Goal: Task Accomplishment & Management: Complete application form

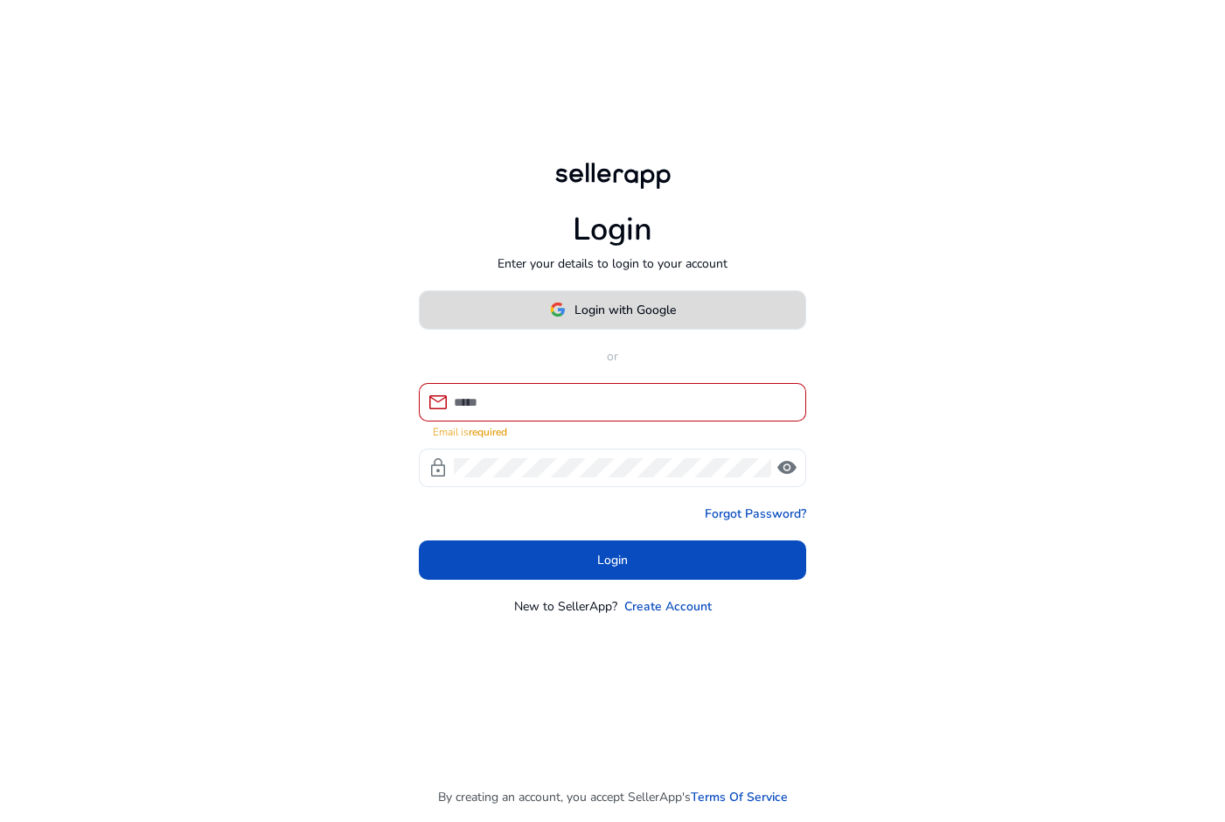
click at [734, 311] on span at bounding box center [613, 310] width 386 height 42
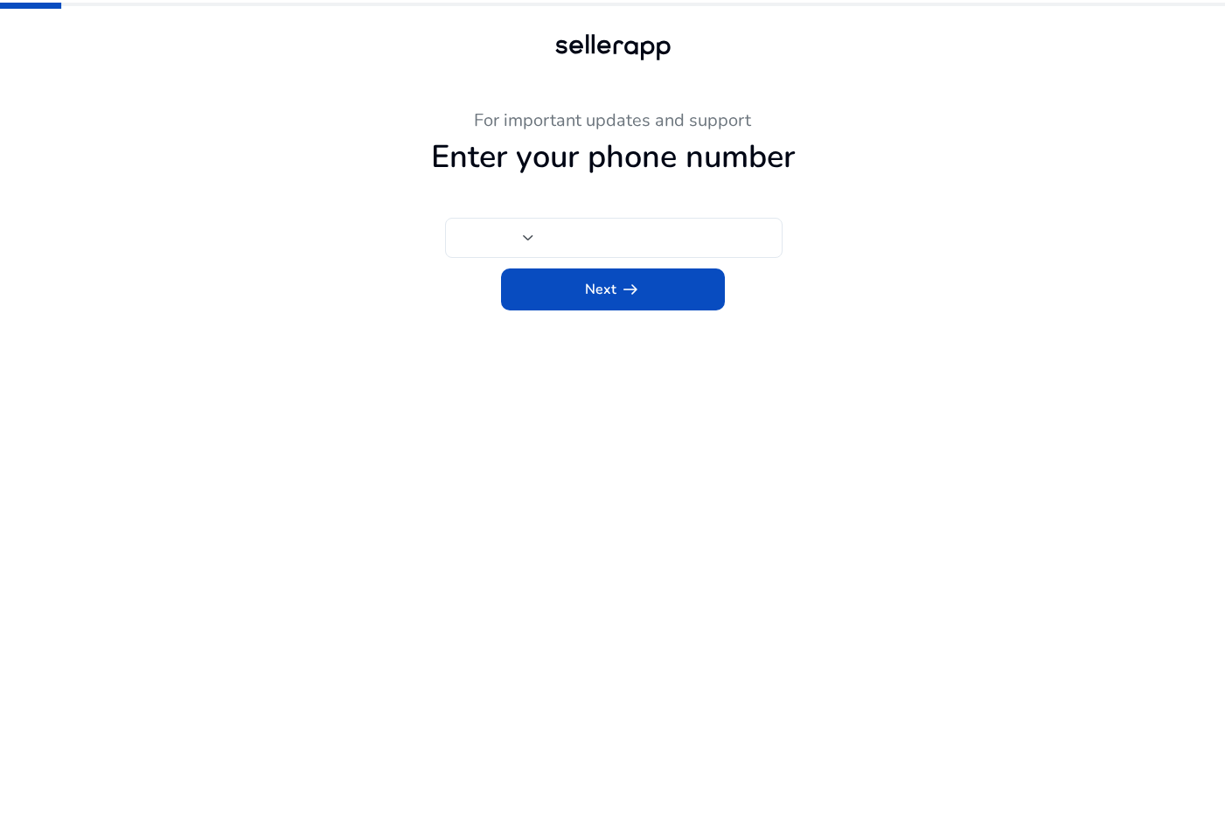
type input "***"
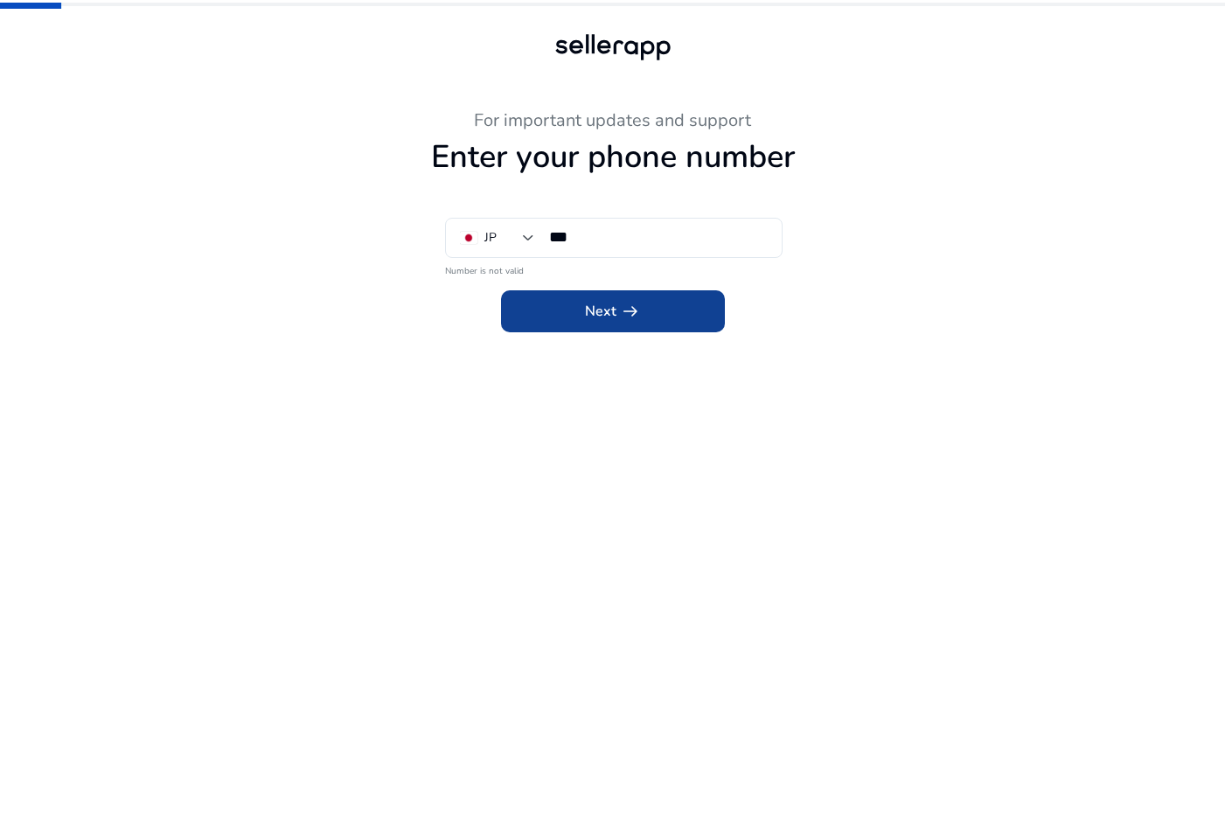
click at [665, 298] on span at bounding box center [613, 311] width 224 height 42
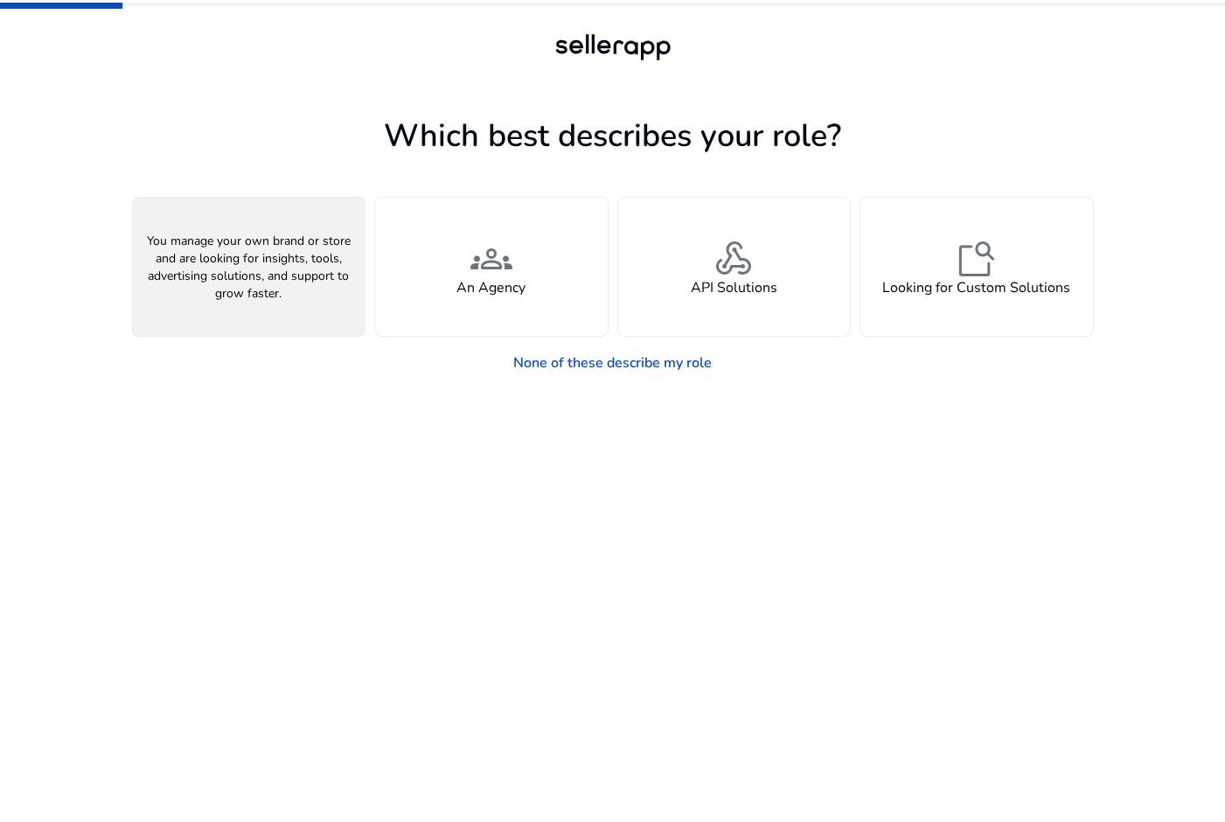
click at [327, 275] on div "person A Seller" at bounding box center [249, 267] width 233 height 138
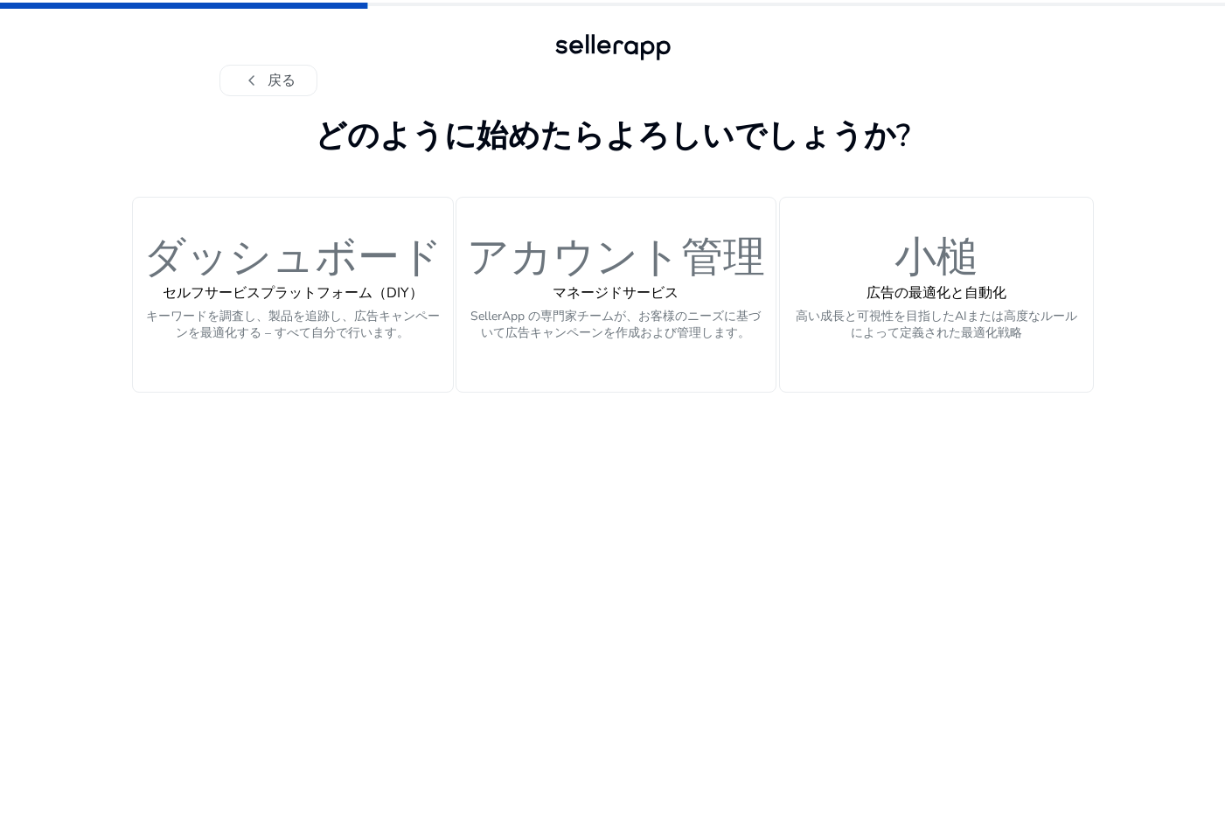
click at [1036, 94] on div "chevron_left 戻る" at bounding box center [612, 48] width 1225 height 96
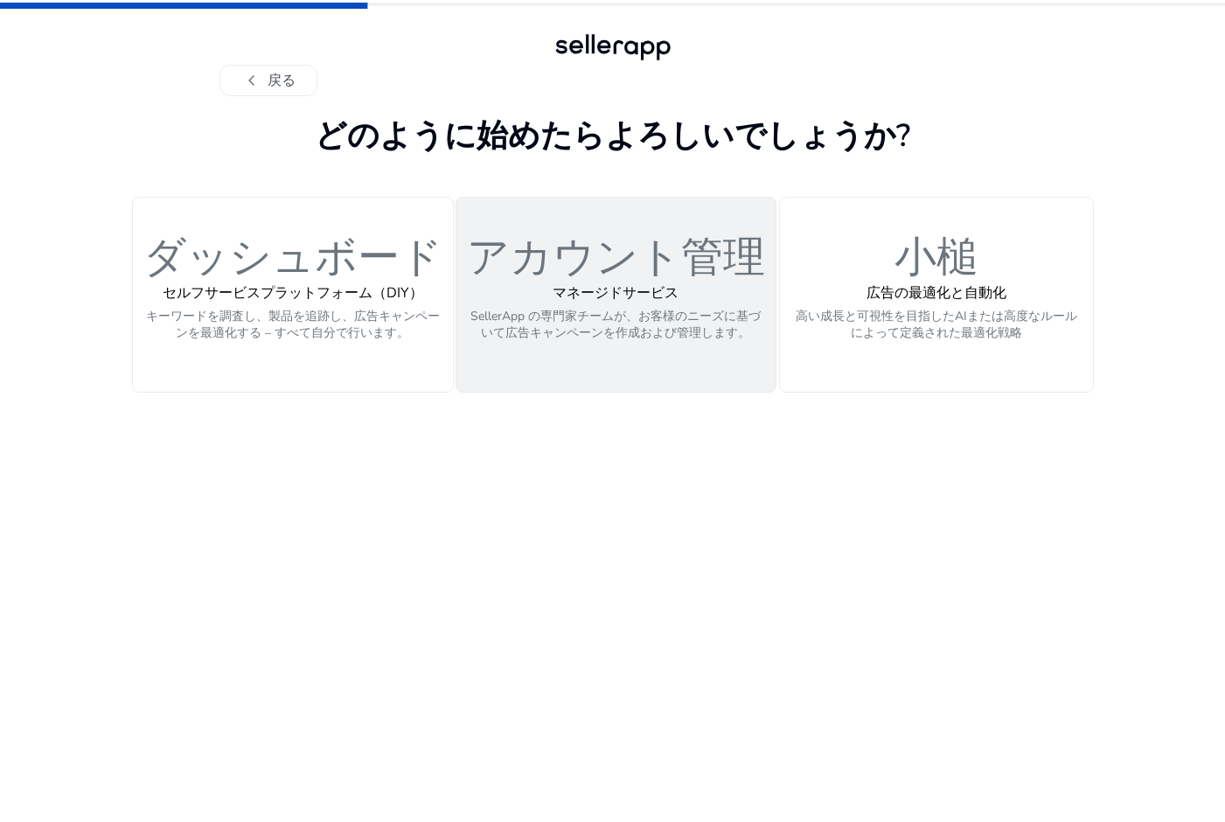
click at [687, 263] on font "アカウント管理" at bounding box center [616, 250] width 298 height 51
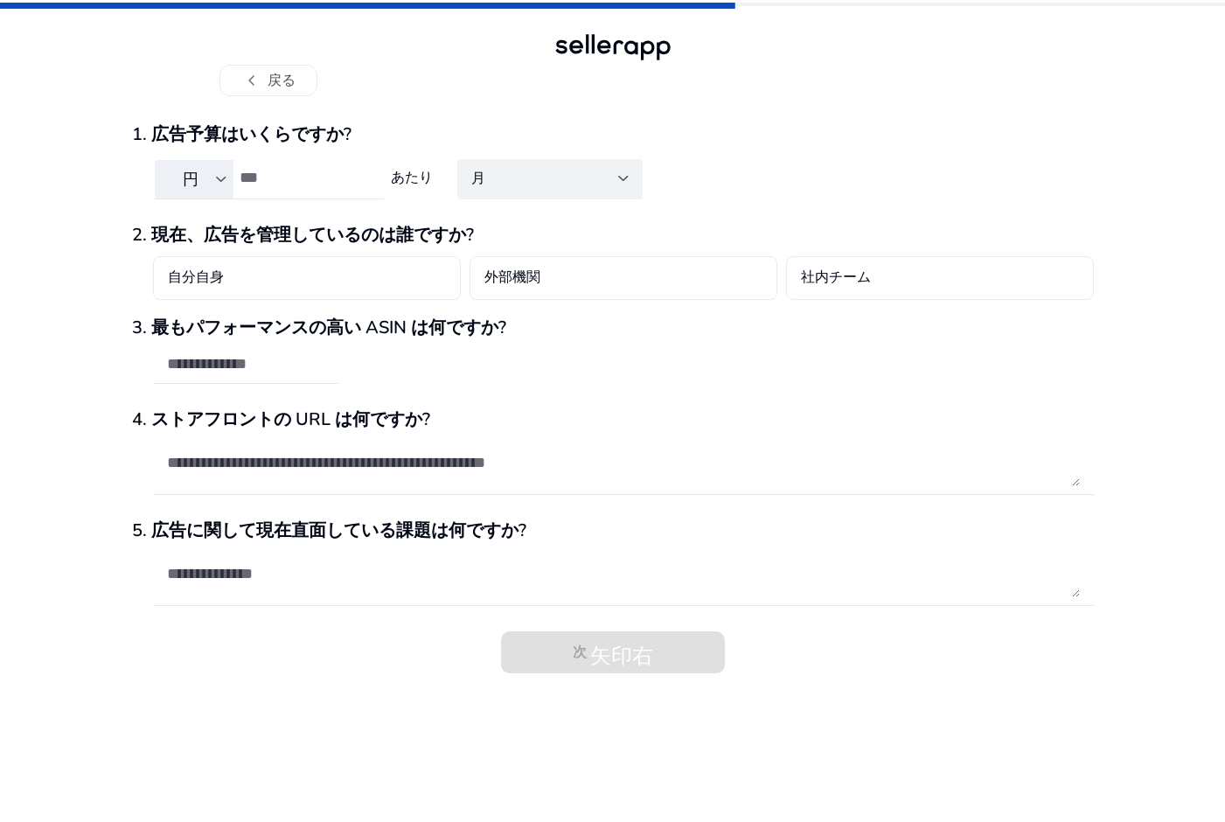
drag, startPoint x: 900, startPoint y: 108, endPoint x: 846, endPoint y: 96, distance: 55.6
click at [897, 107] on div "1. 広告予算はいくらですか? 円 あたり 月 2. 現在、広告を管理しているのは誰ですか? 自分自身 外部機関 社内チーム 3. 最もパフォーマンスの高い …" at bounding box center [613, 459] width 962 height 726
click at [298, 90] on button "chevron_left 戻る" at bounding box center [268, 80] width 98 height 31
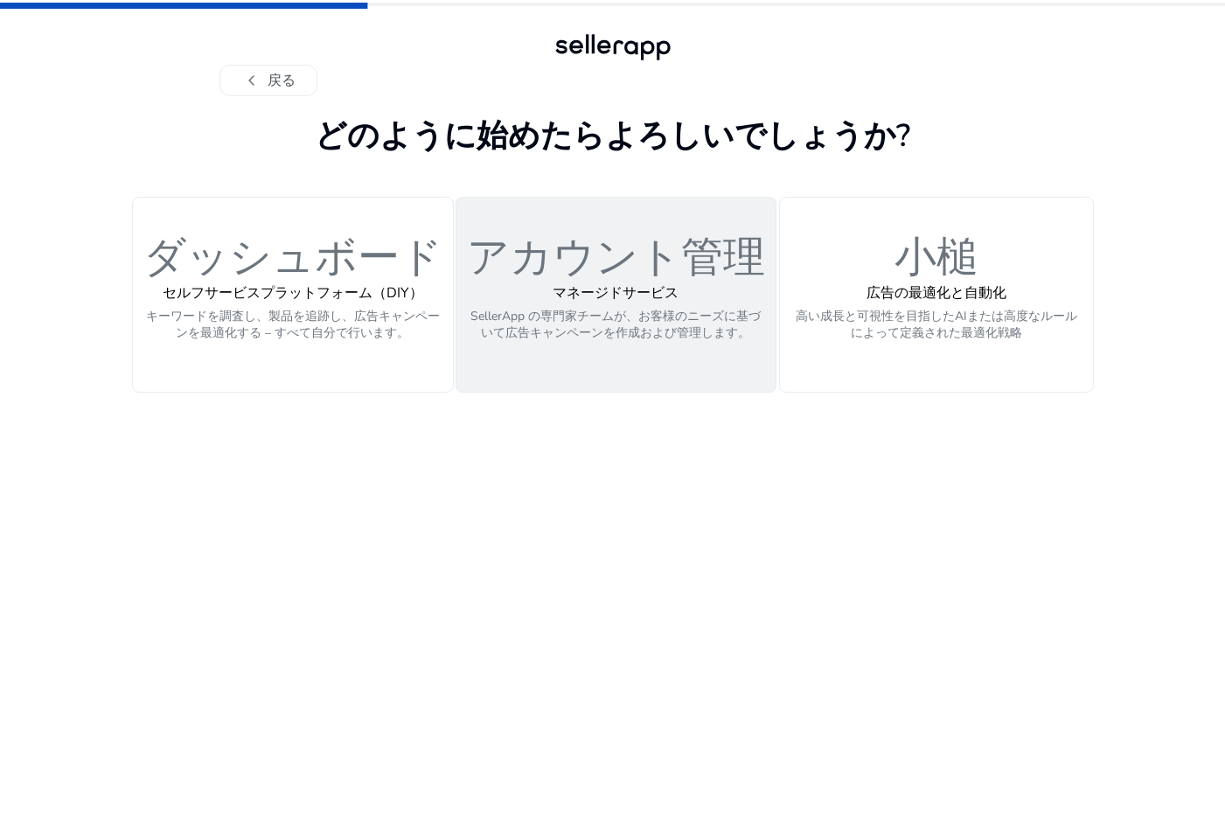
click at [536, 260] on font "アカウント管理" at bounding box center [616, 250] width 298 height 51
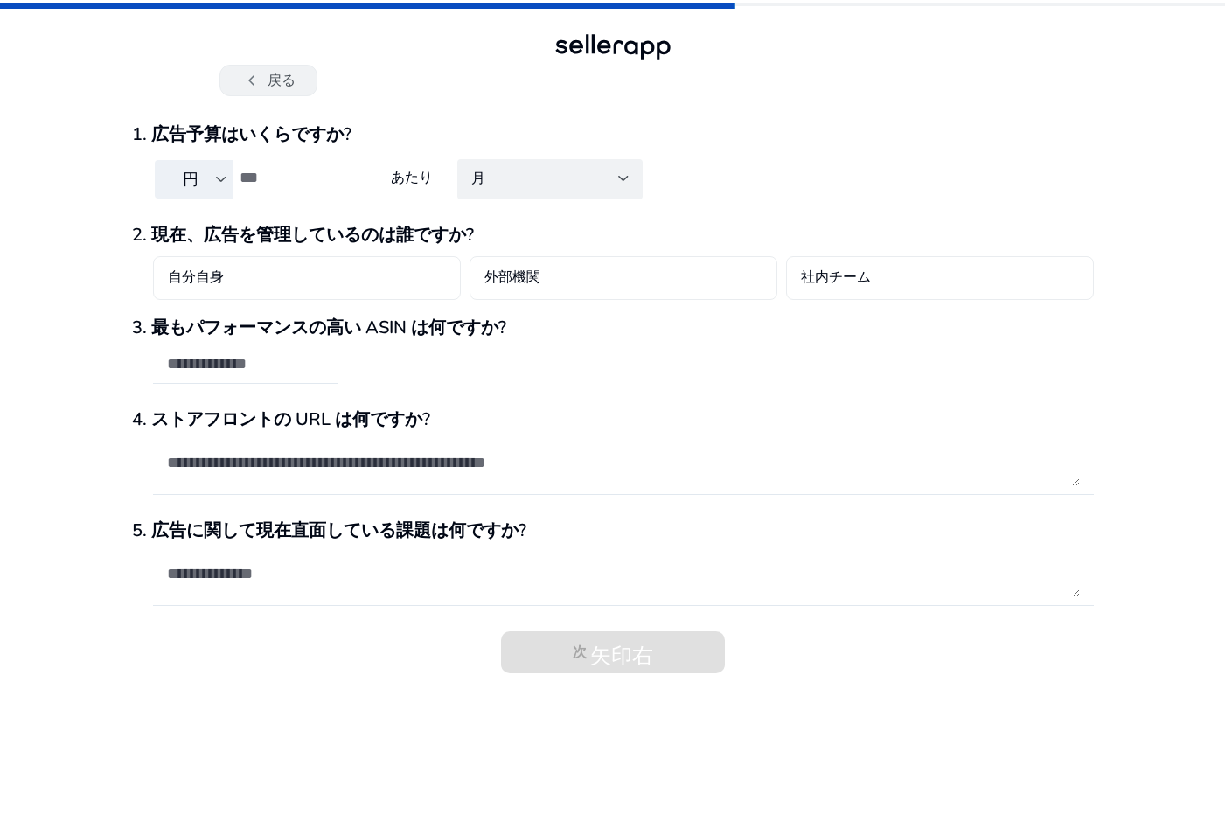
click at [291, 72] on font "戻る" at bounding box center [282, 80] width 28 height 19
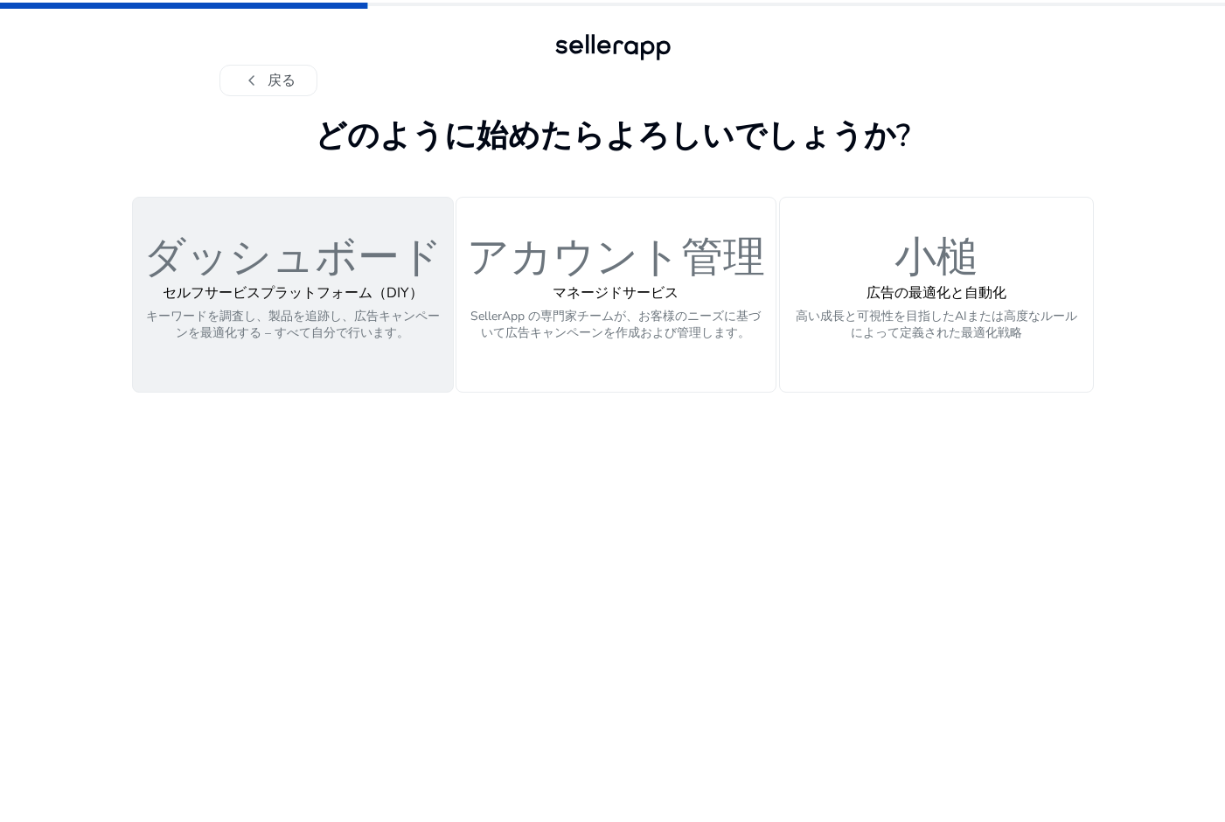
click at [317, 275] on div "ダッシュボード セルフサービスプラットフォーム（DIY） キーワードを調査し、製品を追跡し、広告キャンペーンを最適化する – すべて自分で行います。" at bounding box center [292, 294] width 299 height 131
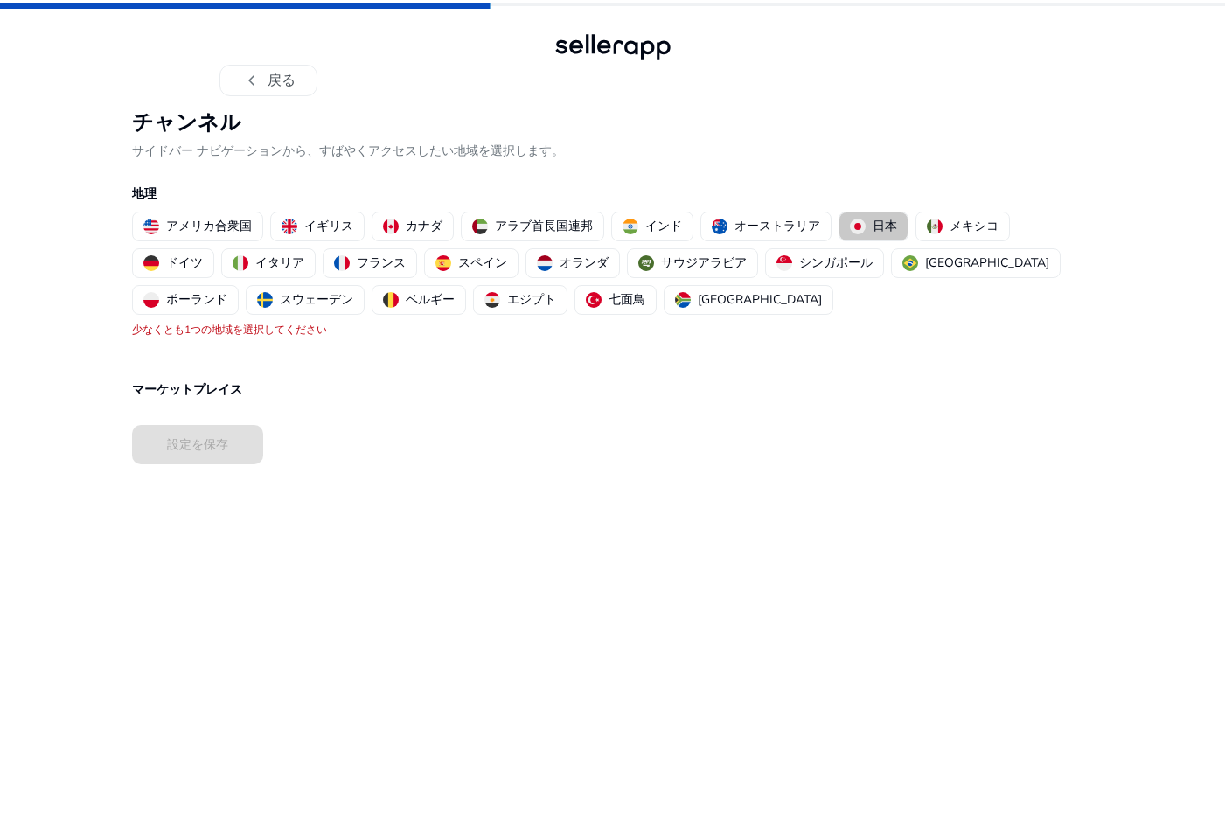
click at [873, 218] on font "日本" at bounding box center [885, 226] width 24 height 17
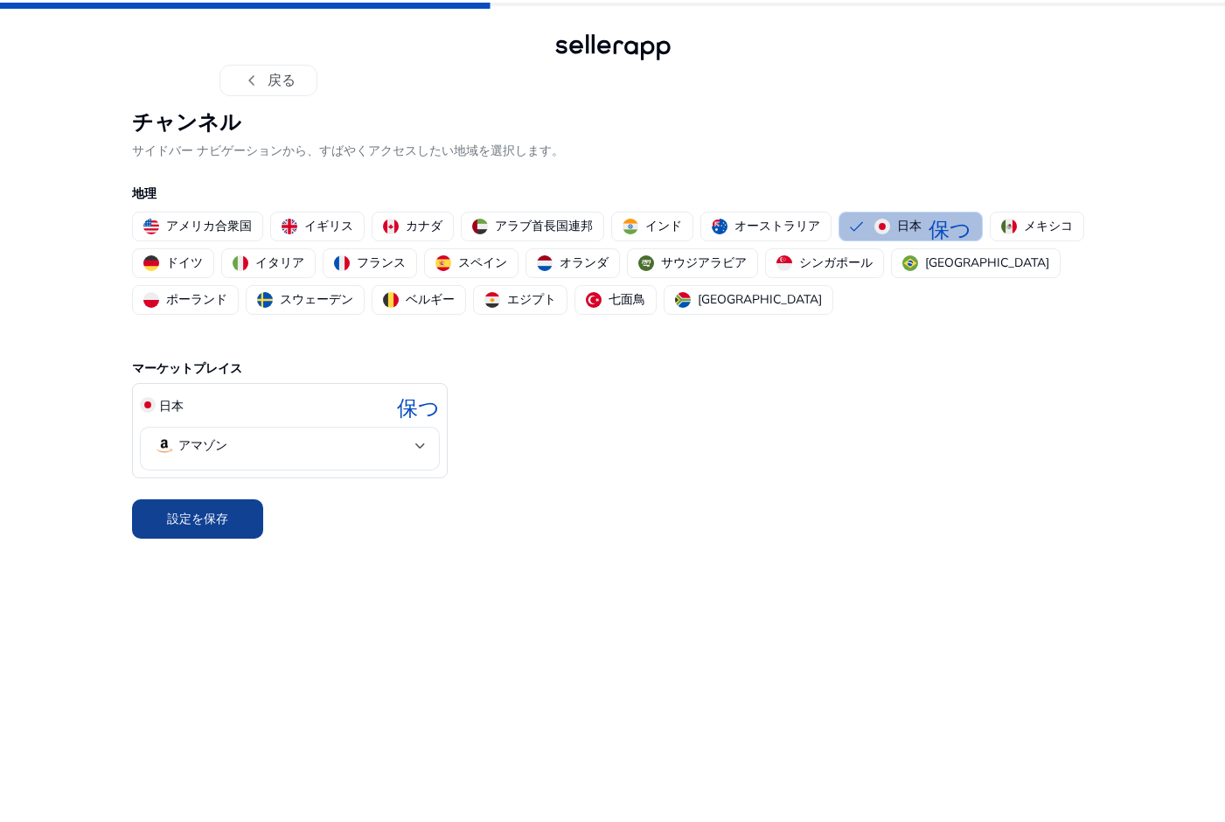
click at [210, 521] on font "設定を保存" at bounding box center [197, 519] width 61 height 17
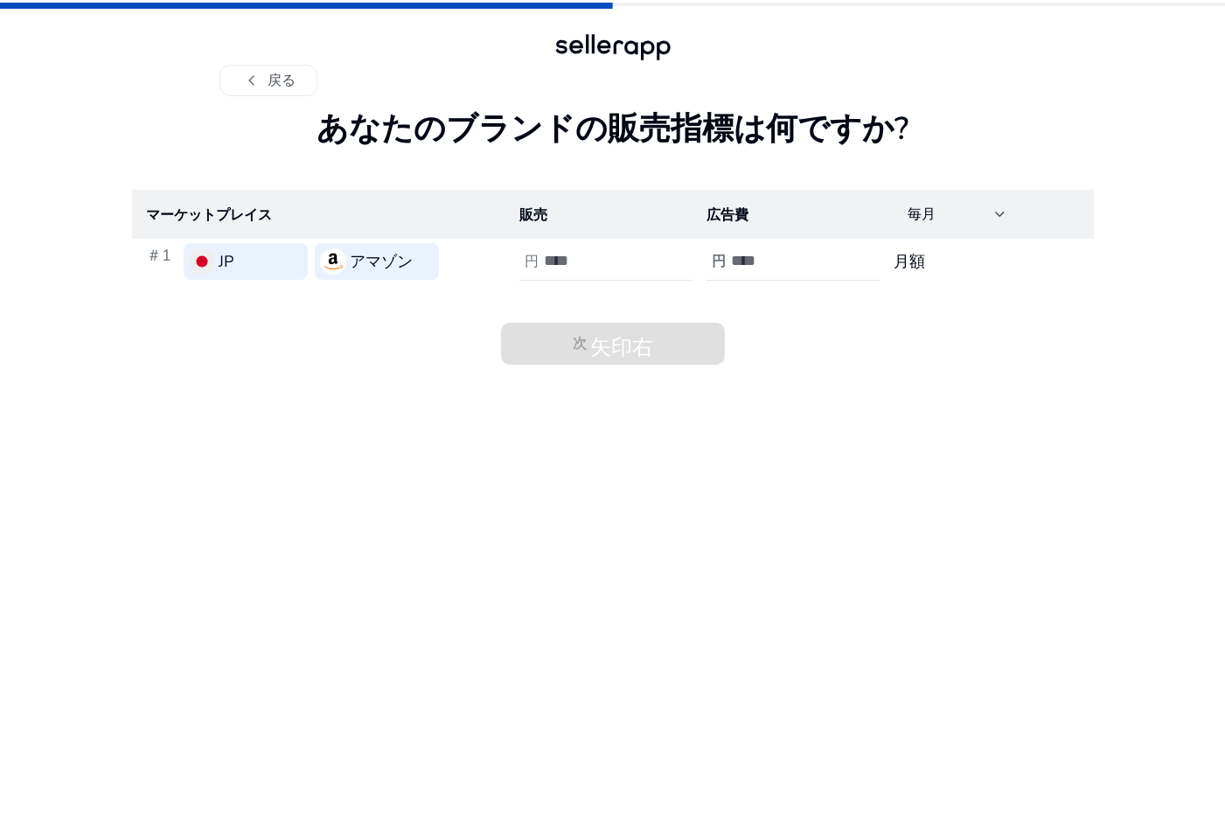
click at [990, 53] on div "chevron_left 戻る" at bounding box center [612, 63] width 787 height 66
